Goal: Task Accomplishment & Management: Manage account settings

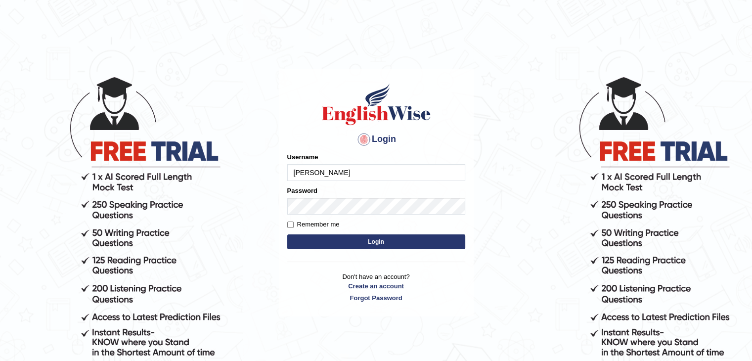
type input "[EMAIL_ADDRESS][DOMAIN_NAME]"
click at [340, 244] on button "Login" at bounding box center [376, 241] width 178 height 15
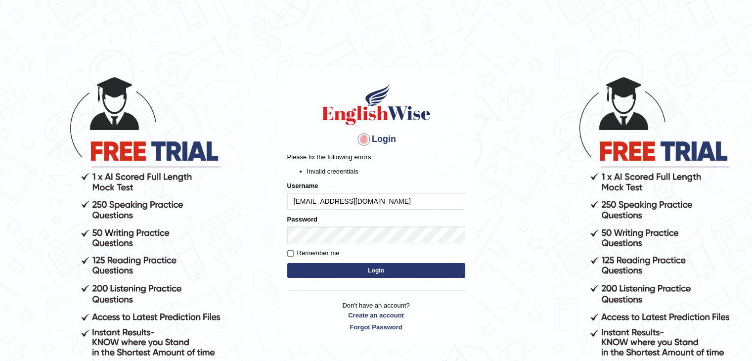
click at [332, 265] on button "Login" at bounding box center [376, 270] width 178 height 15
click at [360, 268] on button "Login" at bounding box center [376, 270] width 178 height 15
click at [361, 323] on link "Forgot Password" at bounding box center [376, 326] width 178 height 9
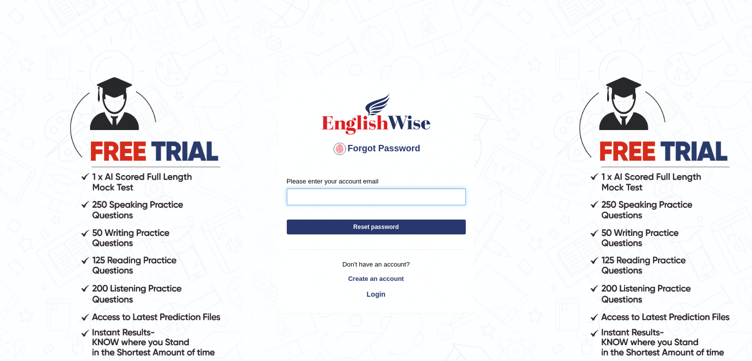
click at [318, 190] on input "Please enter your account email" at bounding box center [376, 196] width 179 height 17
type input "[EMAIL_ADDRESS][DOMAIN_NAME]"
click at [346, 226] on button "Reset password" at bounding box center [376, 226] width 179 height 15
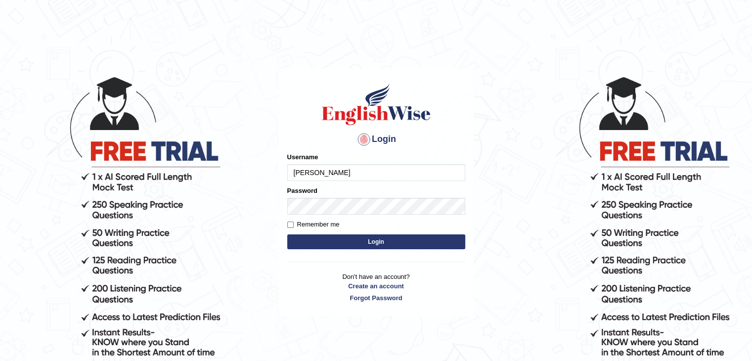
type input "jashandeepgoyal@gmail.com"
click at [332, 240] on button "Login" at bounding box center [376, 241] width 178 height 15
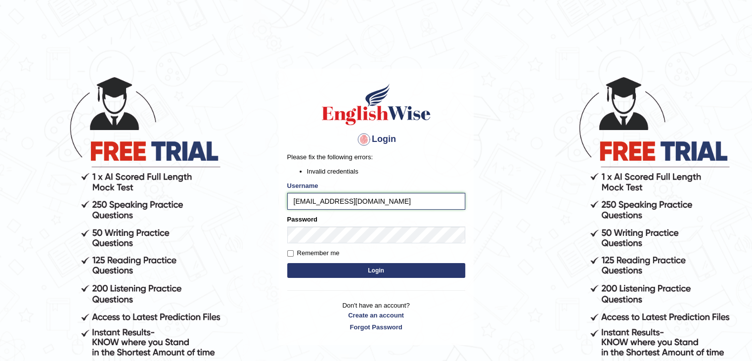
click at [399, 206] on input "[EMAIL_ADDRESS][DOMAIN_NAME]" at bounding box center [376, 201] width 178 height 17
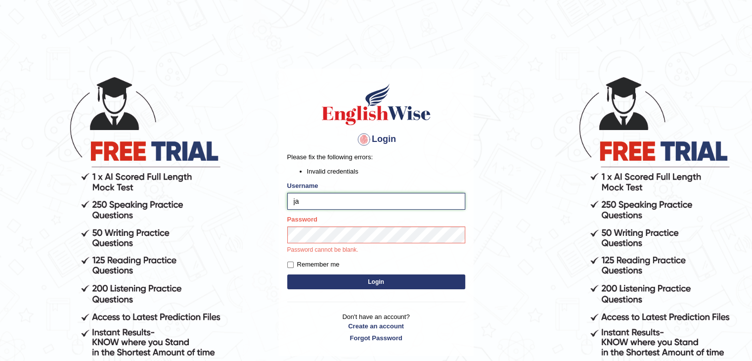
type input "j"
type input "Jashanpte"
click at [387, 283] on div "Login Please fix the following errors: Invalid credentials Username [PERSON_NAM…" at bounding box center [376, 212] width 195 height 287
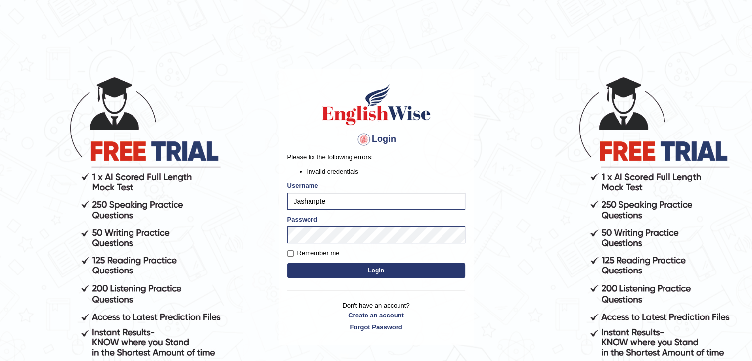
click at [366, 275] on button "Login" at bounding box center [376, 270] width 178 height 15
